Goal: Information Seeking & Learning: Learn about a topic

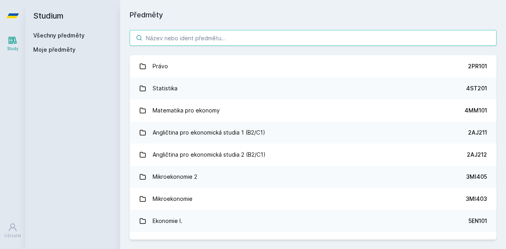
click at [229, 34] on input "search" at bounding box center [313, 38] width 367 height 16
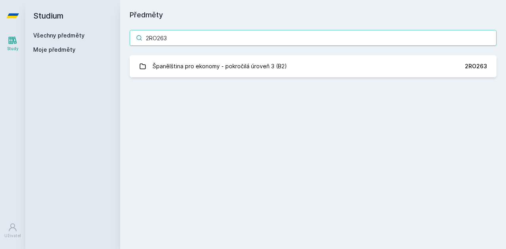
type input "2RO263"
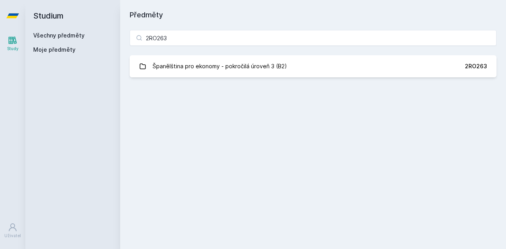
click at [239, 78] on div "2RO263 Španělština pro ekonomy - pokročilá úroveň 3 (B2) 2RO263 Jejda, něco se …" at bounding box center [313, 54] width 386 height 66
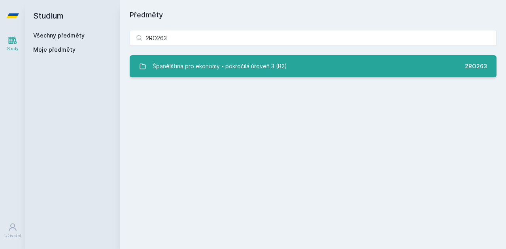
click at [227, 73] on div "Španělština pro ekonomy - pokročilá úroveň 3 (B2)" at bounding box center [220, 67] width 134 height 16
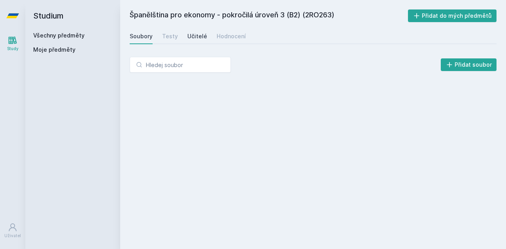
click at [198, 35] on div "Učitelé" at bounding box center [197, 36] width 20 height 8
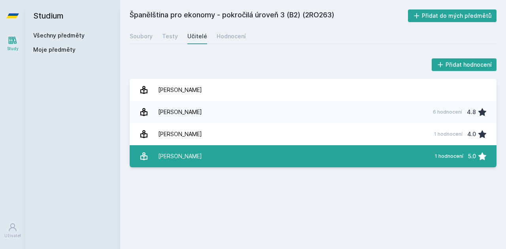
click at [217, 153] on link "[PERSON_NAME] 1 hodnocení 5.0" at bounding box center [313, 157] width 367 height 22
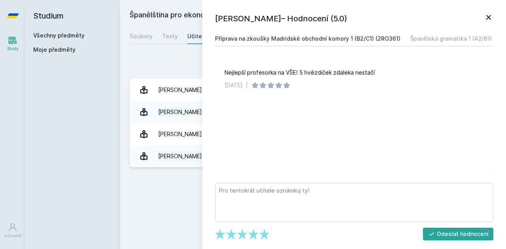
click at [370, 34] on link "Příprava na zkoušky Madridské obchodní komory 1 (B2/C1) (2RO361)" at bounding box center [307, 39] width 185 height 16
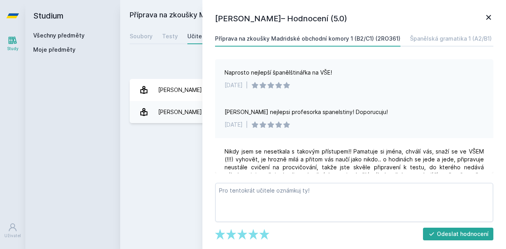
scroll to position [52, 0]
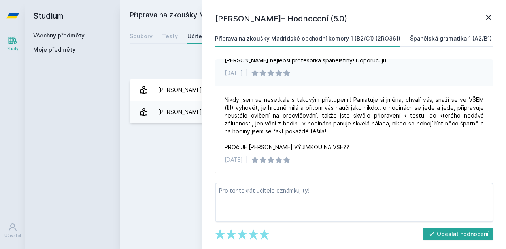
click at [414, 42] on div "Španělská gramatika 1 (A2/B1) (2RO367)" at bounding box center [465, 39] width 110 height 8
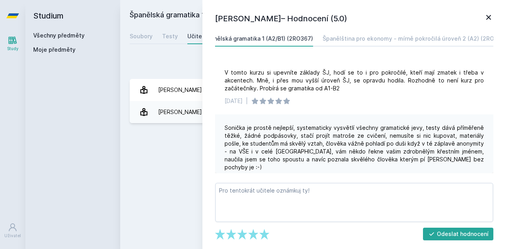
scroll to position [0, 206]
click at [387, 41] on div "Španělština pro ekonomy - mírně pokročilá úroveň 2 (A2) (2RO164)" at bounding box center [414, 39] width 183 height 8
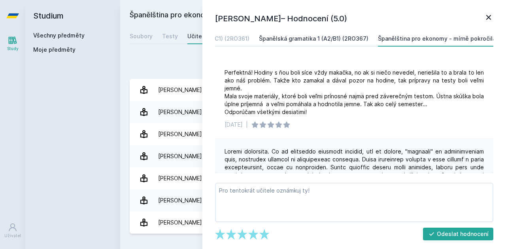
click at [352, 38] on div "Španělská gramatika 1 (A2/B1) (2RO367)" at bounding box center [314, 39] width 110 height 8
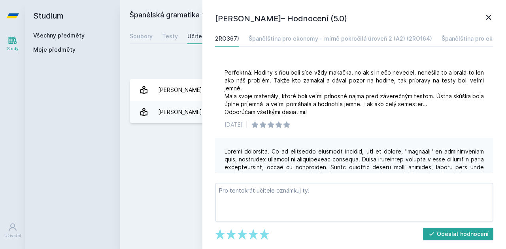
scroll to position [0, 302]
click at [352, 38] on div "Španělština pro ekonomy - mírně pokročilá úroveň 2 (A2) (2RO164)" at bounding box center [318, 39] width 183 height 8
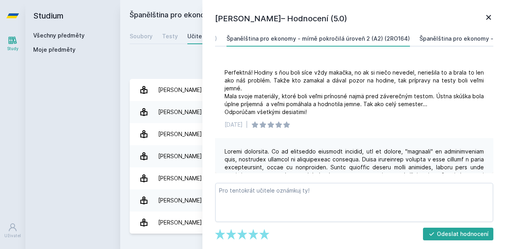
click at [439, 38] on div "Španělština pro ekonomy - pokročilá úroveň 1 (B1/B2) (2RO261)" at bounding box center [506, 39] width 172 height 8
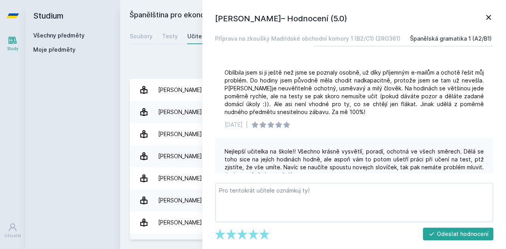
scroll to position [0, 178]
click at [435, 38] on div "Španělština pro ekonomy - mírně pokročilá úroveň 2 (A2) (2RO164)" at bounding box center [442, 39] width 183 height 8
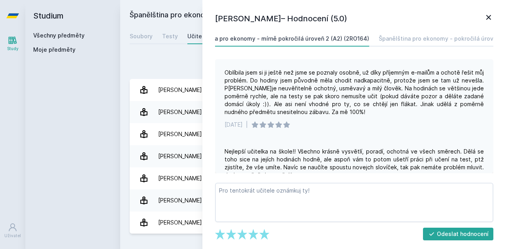
scroll to position [28, 0]
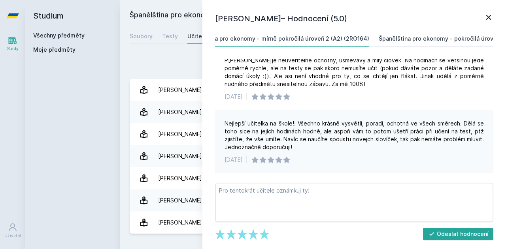
click at [438, 36] on div "Španělština pro ekonomy - pokročilá úroveň 1 (B1/B2) (2RO261)" at bounding box center [465, 39] width 172 height 8
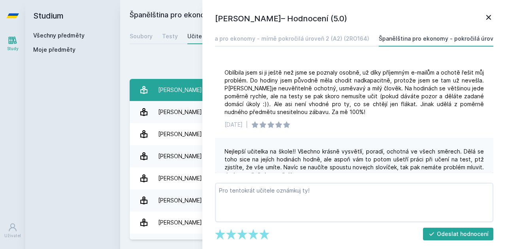
click at [149, 79] on link "[PERSON_NAME] 1 hodnocení 4.0" at bounding box center [313, 90] width 367 height 22
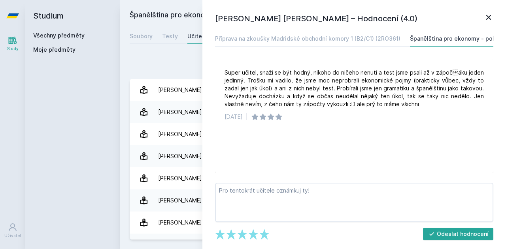
click at [164, 60] on div "Přidat hodnocení" at bounding box center [313, 65] width 367 height 16
click at [487, 17] on icon at bounding box center [488, 17] width 9 height 9
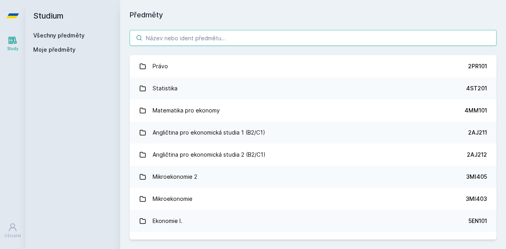
click at [230, 36] on input "search" at bounding box center [313, 38] width 367 height 16
paste input "2PL395"
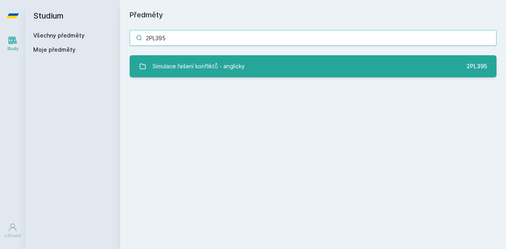
type input "2PL395"
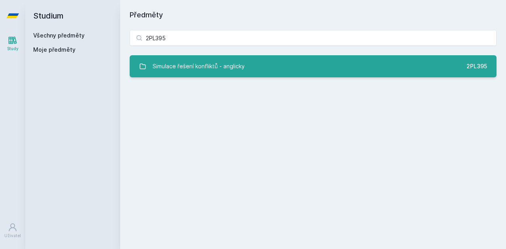
click at [243, 69] on div "Simulace řešení konfliktů - anglicky" at bounding box center [199, 67] width 92 height 16
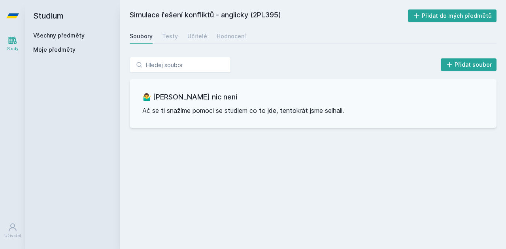
click at [177, 39] on div "Soubory Testy Učitelé Hodnocení" at bounding box center [313, 36] width 367 height 16
click at [166, 36] on div "Testy" at bounding box center [170, 36] width 16 height 8
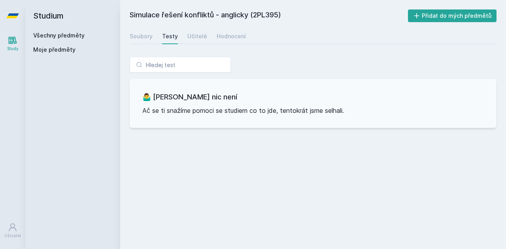
click at [184, 36] on div "Soubory Testy Učitelé Hodnocení" at bounding box center [313, 36] width 367 height 16
click at [193, 38] on div "Učitelé" at bounding box center [197, 36] width 20 height 8
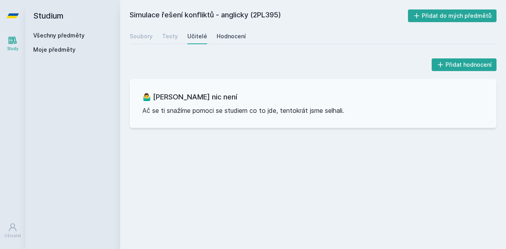
click at [225, 38] on div "Hodnocení" at bounding box center [231, 36] width 29 height 8
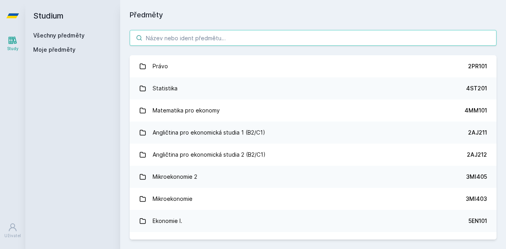
click at [191, 39] on input "search" at bounding box center [313, 38] width 367 height 16
paste input "2MO202"
type input "2MO202"
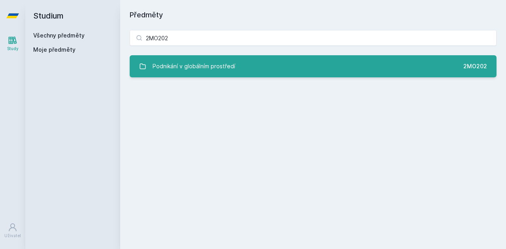
click at [212, 62] on div "Podnikání v globálním prostředí" at bounding box center [194, 67] width 83 height 16
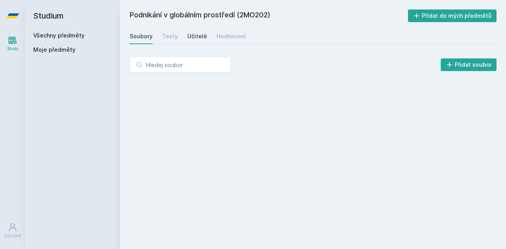
click at [195, 38] on div "Učitelé" at bounding box center [197, 36] width 20 height 8
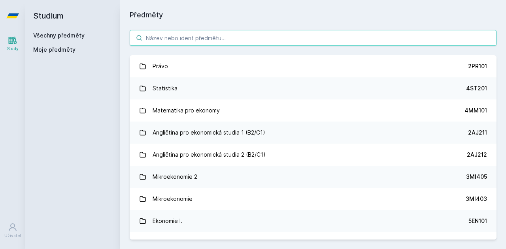
click at [206, 36] on input "search" at bounding box center [313, 38] width 367 height 16
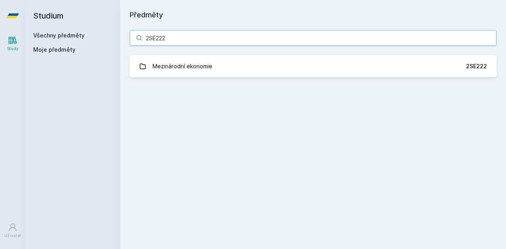
type input "2SE222"
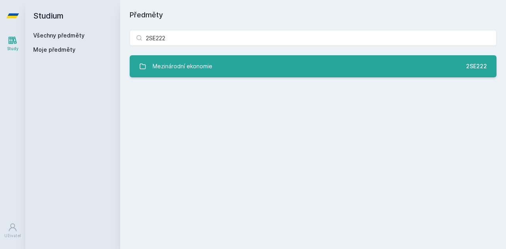
click at [232, 70] on link "Mezinárodní ekonomie 2SE222" at bounding box center [313, 66] width 367 height 22
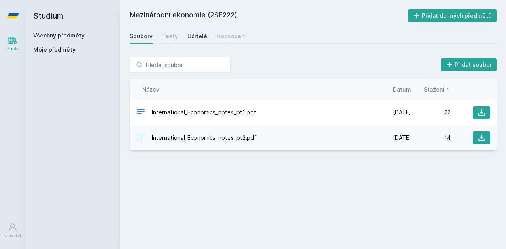
click at [192, 42] on link "Učitelé" at bounding box center [197, 36] width 20 height 16
